Goal: Find specific page/section: Find specific page/section

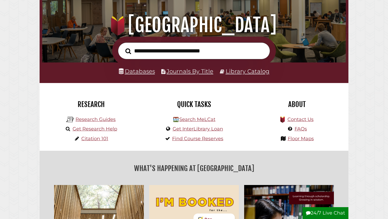
scroll to position [68, 0]
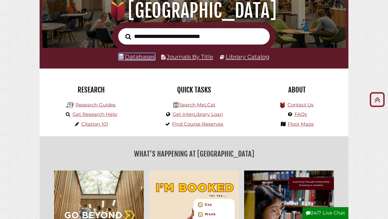
click at [141, 58] on link "Databases" at bounding box center [137, 56] width 36 height 7
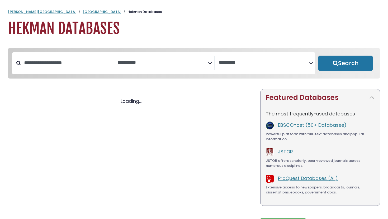
select select "Database Subject Filter"
select select "Database Vendors Filter"
select select "Database Subject Filter"
select select "Database Vendors Filter"
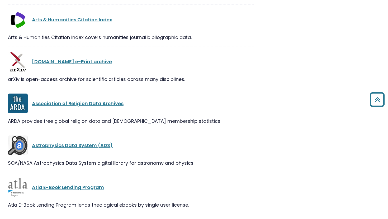
scroll to position [1244, 0]
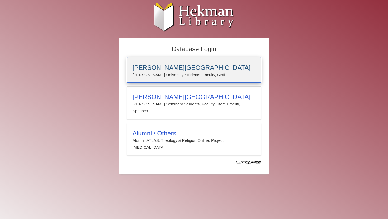
click at [206, 71] on h3 "[PERSON_NAME][GEOGRAPHIC_DATA]" at bounding box center [193, 67] width 123 height 7
